Goal: Submit feedback/report problem: Submit feedback/report problem

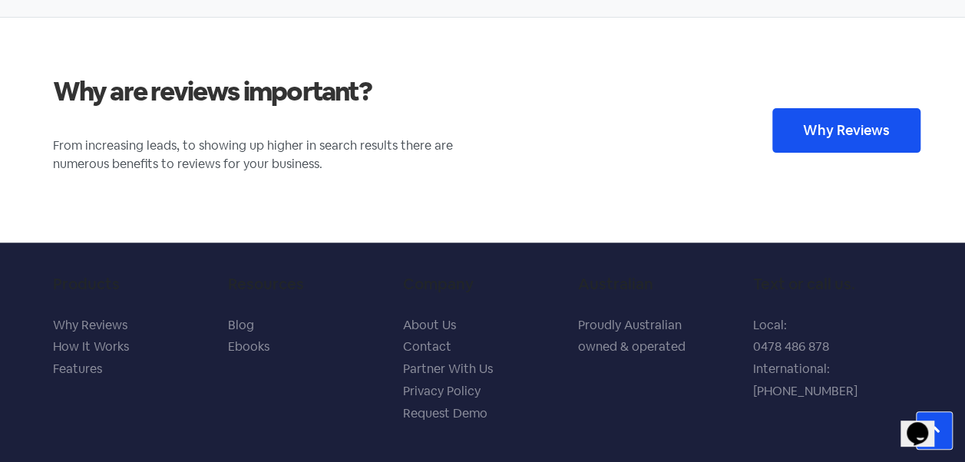
scroll to position [3110, 0]
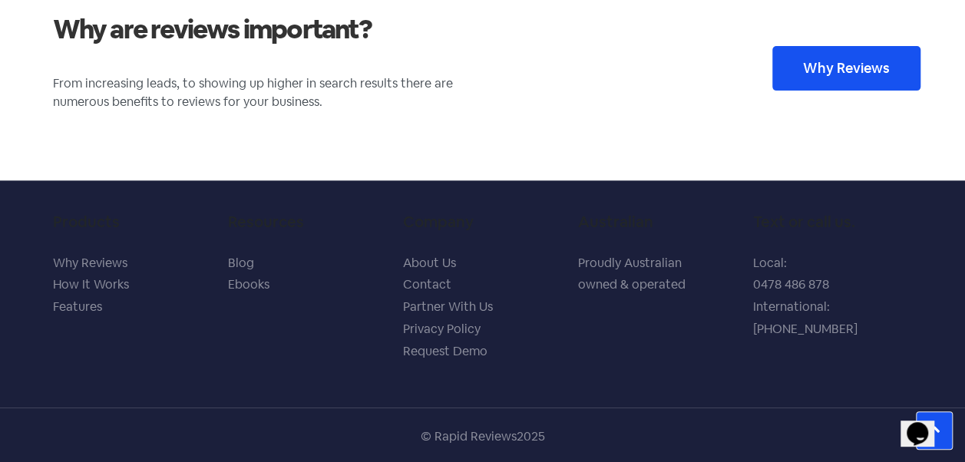
click at [425, 278] on link "Contact" at bounding box center [427, 284] width 48 height 16
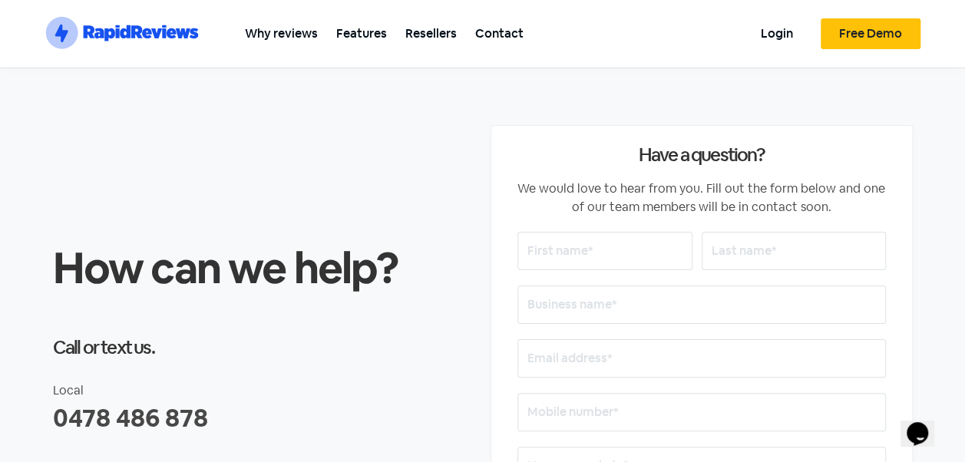
click at [573, 250] on input "text" at bounding box center [604, 251] width 175 height 38
type input "[PERSON_NAME]"
type input "Hometown [GEOGRAPHIC_DATA]"
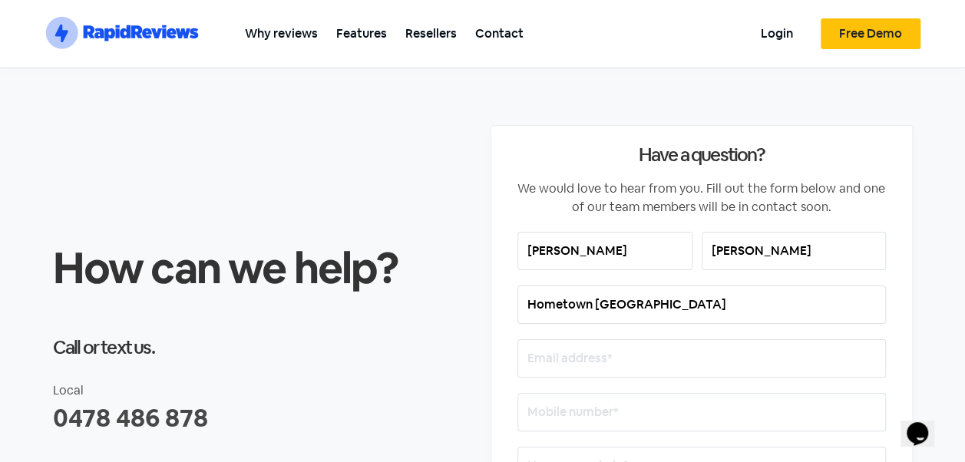
type input "0407770086"
click at [577, 356] on input "email" at bounding box center [701, 358] width 369 height 38
type input "[EMAIL_ADDRESS][DOMAIN_NAME]"
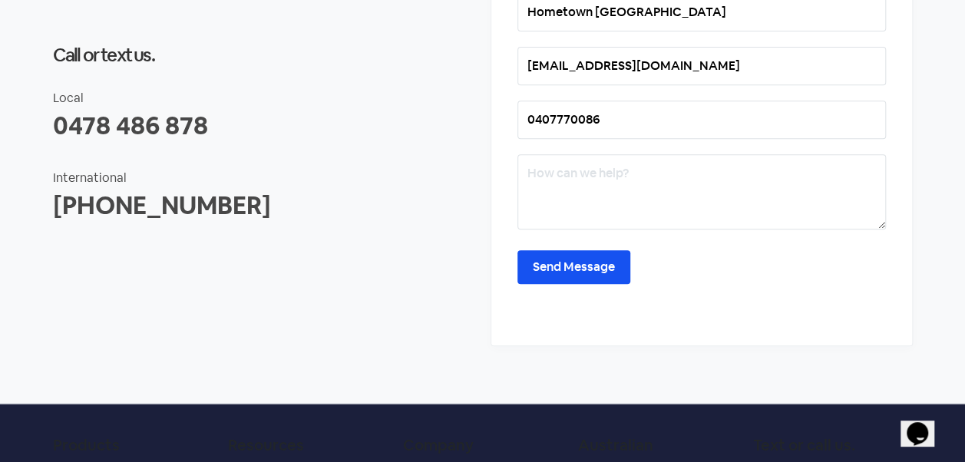
scroll to position [307, 0]
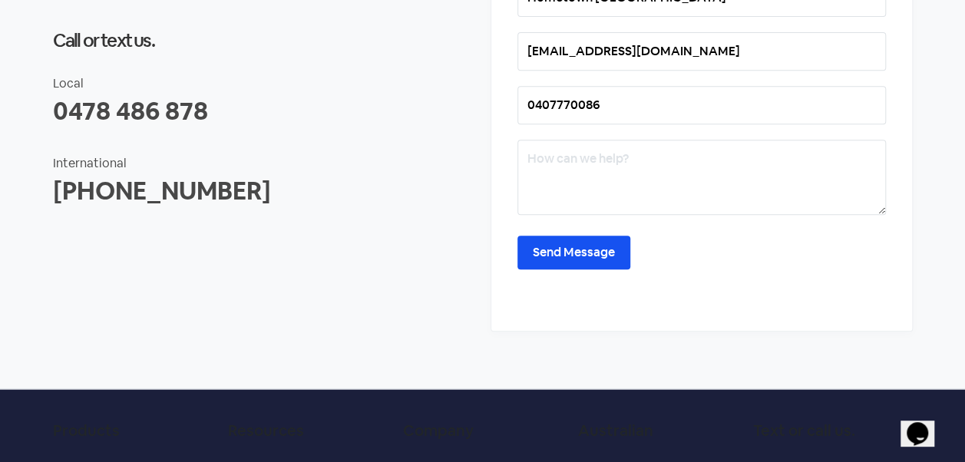
click at [580, 179] on textarea at bounding box center [701, 177] width 369 height 75
click at [843, 154] on textarea "I have tried many times to remove the review i posted." at bounding box center [701, 177] width 369 height 75
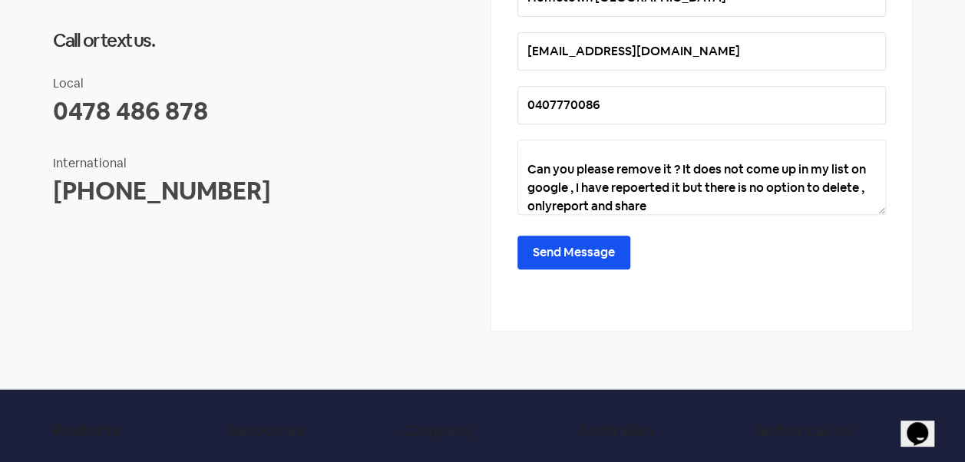
scroll to position [37, 0]
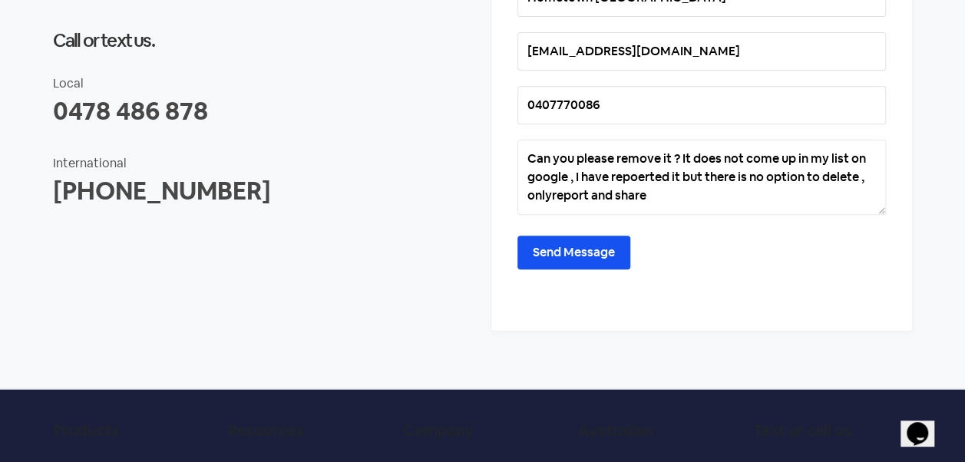
click at [595, 203] on textarea "I have tried many times to remove the review i posted. Can you please remove it…" at bounding box center [701, 177] width 369 height 75
click at [599, 194] on textarea "I have tried many times to remove the review i posted. Can you please remove it…" at bounding box center [701, 177] width 369 height 75
click at [702, 193] on textarea "I have tried many times to remove the review i posted. Can you please remove it…" at bounding box center [701, 177] width 369 height 75
click at [700, 190] on textarea "I have tried many times to remove the review i posted. Can you please remove it…" at bounding box center [701, 177] width 369 height 75
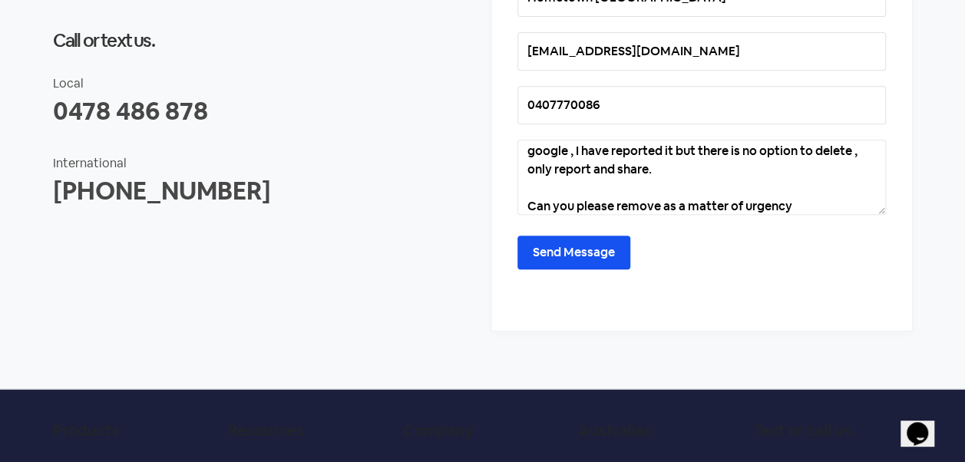
click at [797, 203] on textarea "I have tried many times to remove the review i posted. Can you please remove it…" at bounding box center [701, 177] width 369 height 75
type textarea "I have tried many times to remove the review i posted. Can you please remove it…"
click at [602, 239] on input "Send Message" at bounding box center [573, 253] width 113 height 34
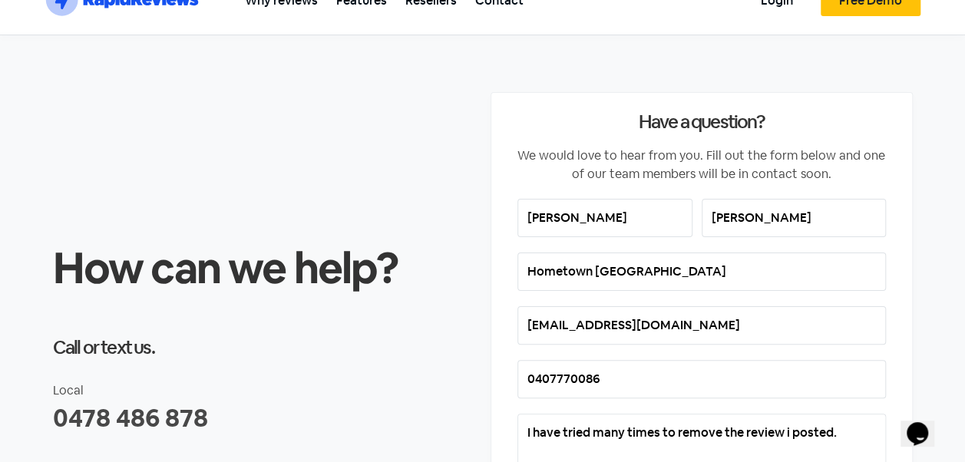
scroll to position [0, 0]
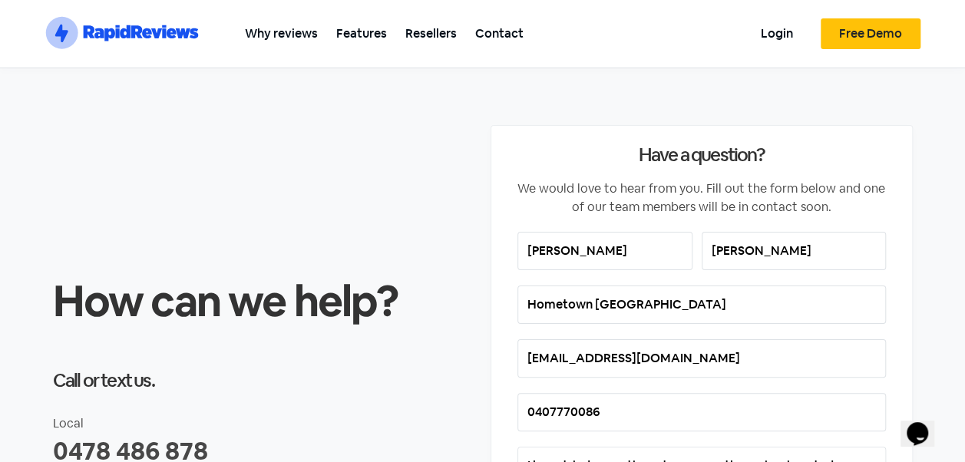
click at [497, 36] on link "Contact" at bounding box center [499, 33] width 67 height 35
